Goal: Information Seeking & Learning: Learn about a topic

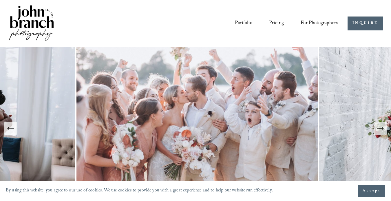
click at [277, 23] on link "Pricing" at bounding box center [276, 23] width 15 height 11
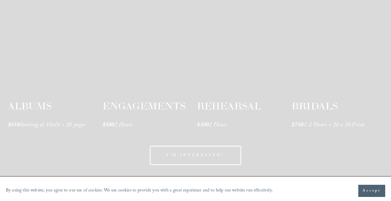
scroll to position [933, 0]
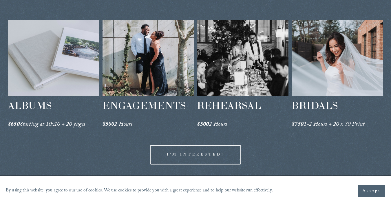
click at [307, 69] on div at bounding box center [337, 58] width 91 height 76
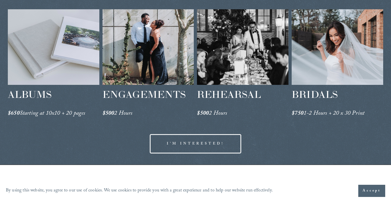
scroll to position [945, 0]
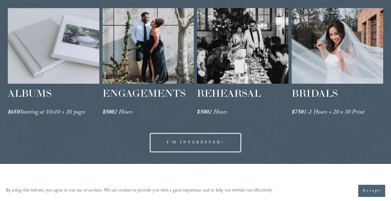
click at [244, 53] on div at bounding box center [242, 46] width 91 height 76
click at [135, 71] on div at bounding box center [147, 46] width 91 height 76
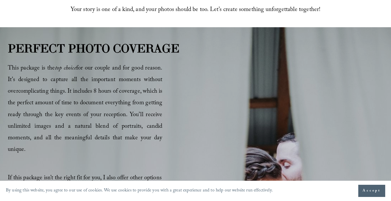
scroll to position [283, 0]
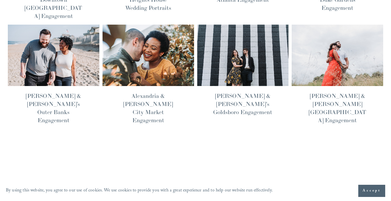
scroll to position [219, 0]
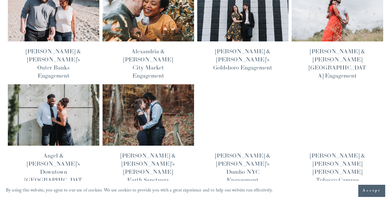
scroll to position [219, 0]
